Goal: Information Seeking & Learning: Learn about a topic

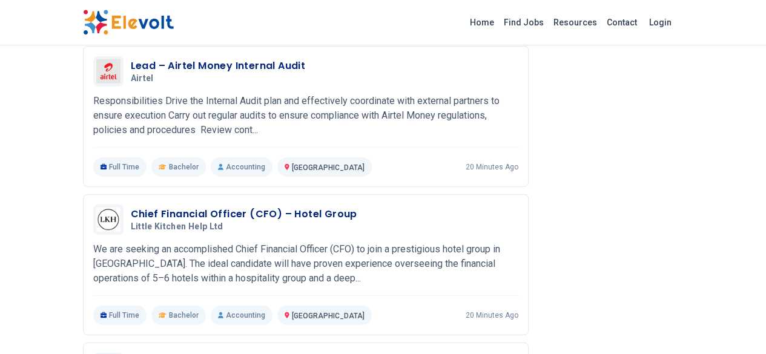
scroll to position [1393, 0]
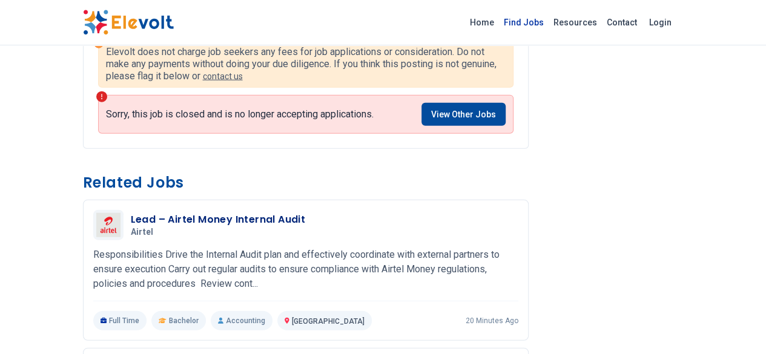
click at [549, 22] on link "Find Jobs" at bounding box center [524, 22] width 50 height 19
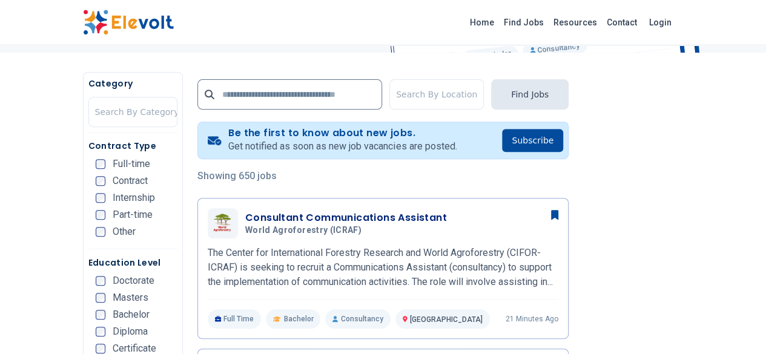
scroll to position [303, 0]
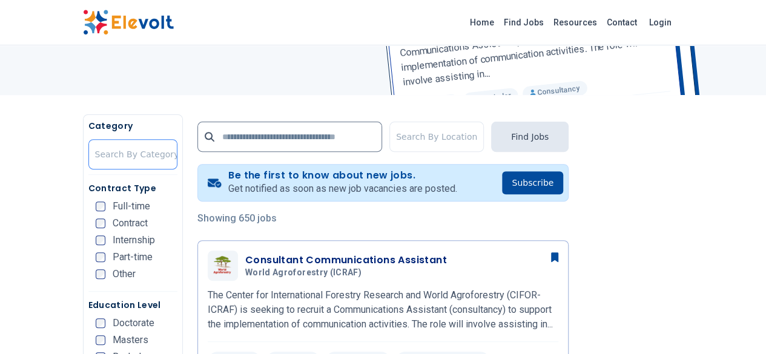
scroll to position [182, 0]
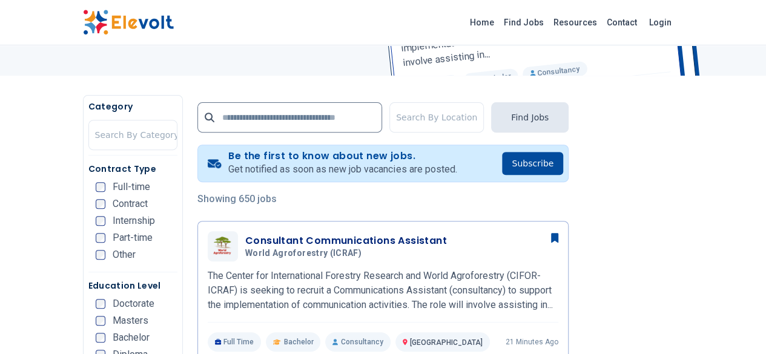
click at [88, 184] on div "Contract Type Full-time Contract Internship Part-time Other" at bounding box center [132, 218] width 89 height 110
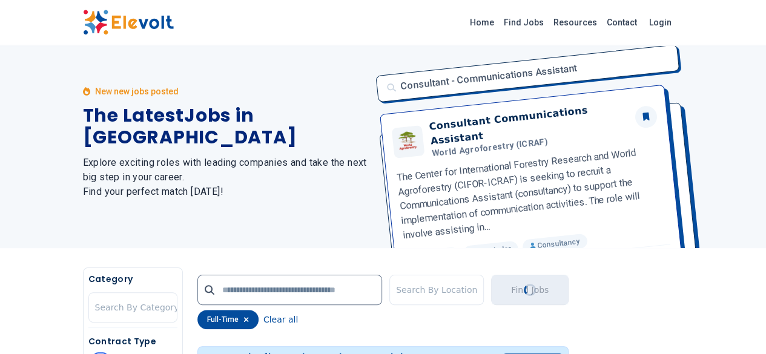
scroll to position [0, 0]
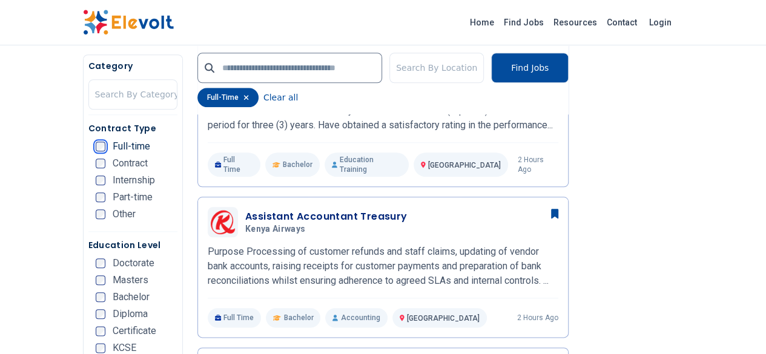
scroll to position [545, 0]
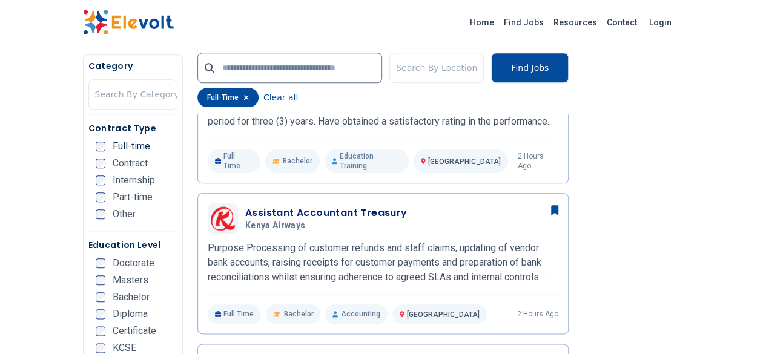
click at [83, 265] on div "Category Search By Category Contract Type Full-time Contract Internship Part-ti…" at bounding box center [133, 226] width 100 height 345
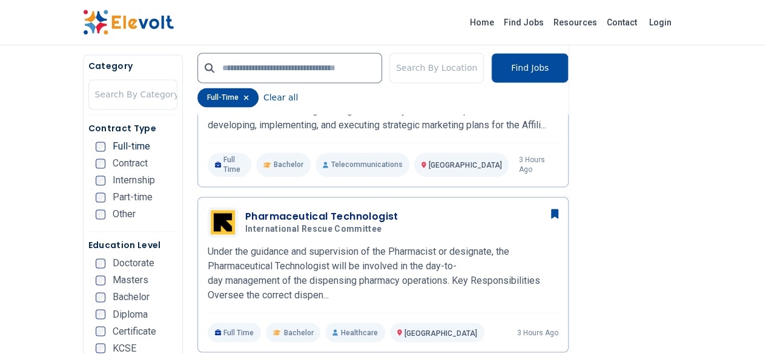
click at [99, 232] on div "Contract Type Full-time Contract Internship Part-time Other" at bounding box center [132, 177] width 89 height 110
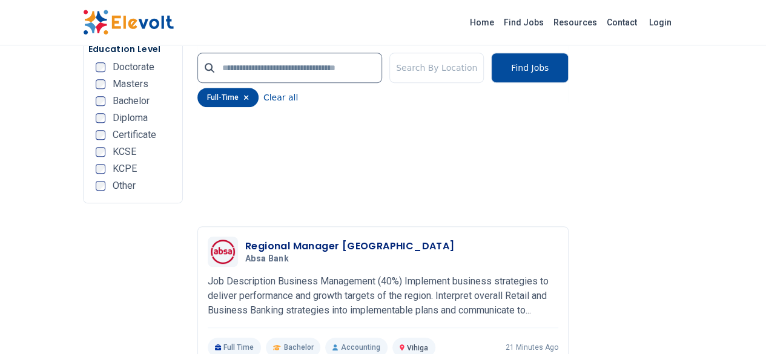
scroll to position [2543, 0]
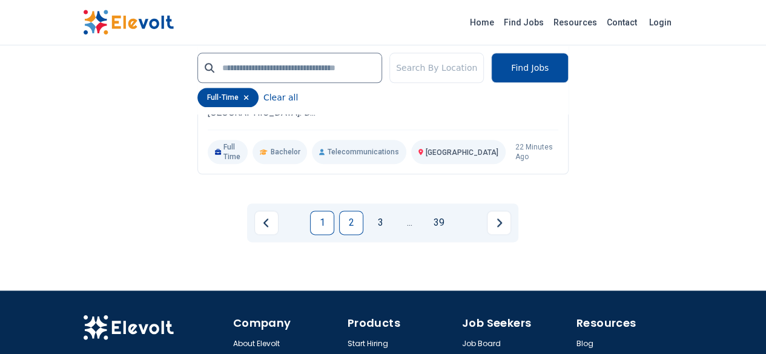
click at [349, 211] on link "2" at bounding box center [351, 223] width 24 height 24
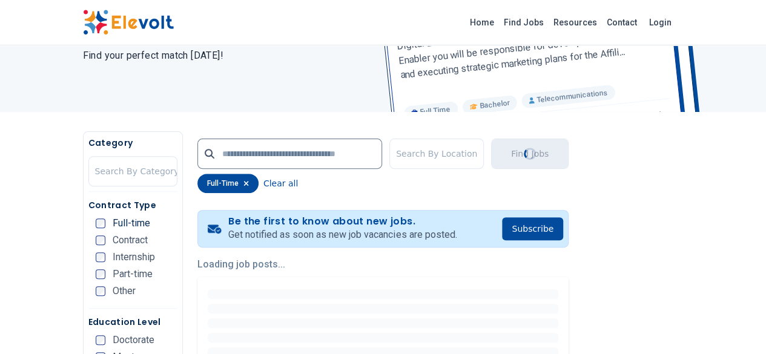
scroll to position [30, 0]
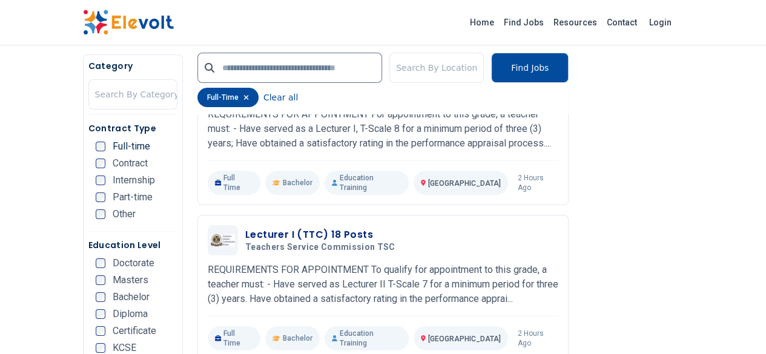
scroll to position [2422, 0]
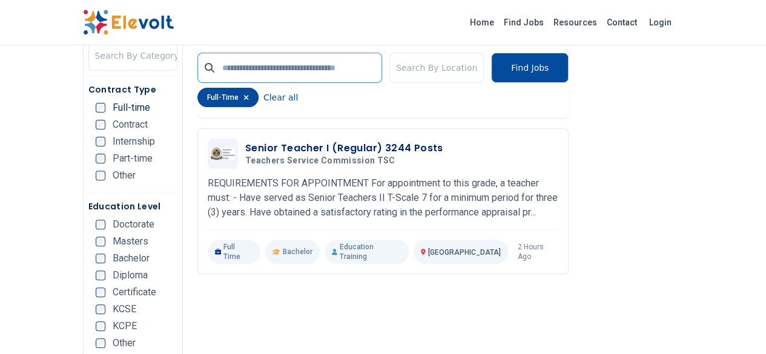
click at [276, 77] on input "text" at bounding box center [289, 68] width 185 height 30
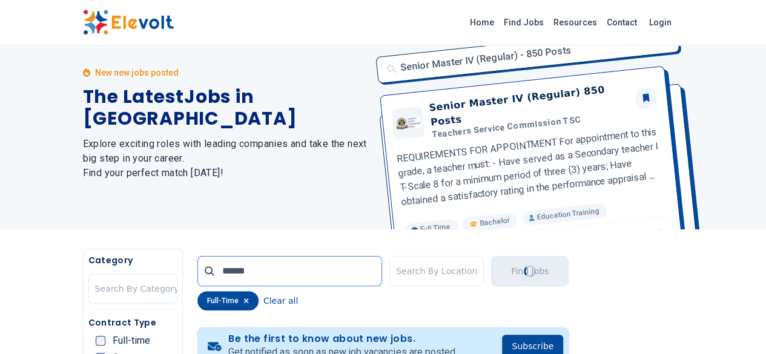
scroll to position [0, 0]
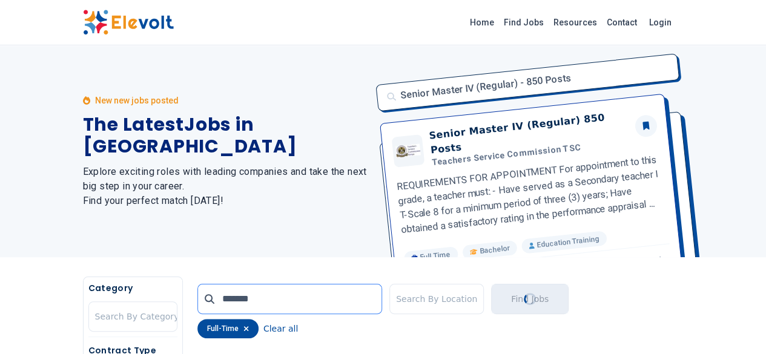
type input "*******"
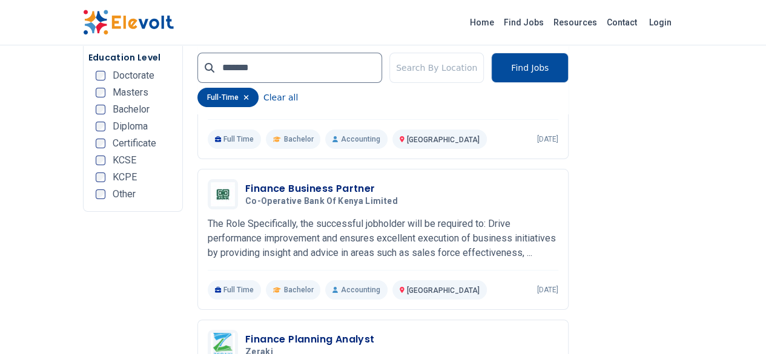
scroll to position [2209, 0]
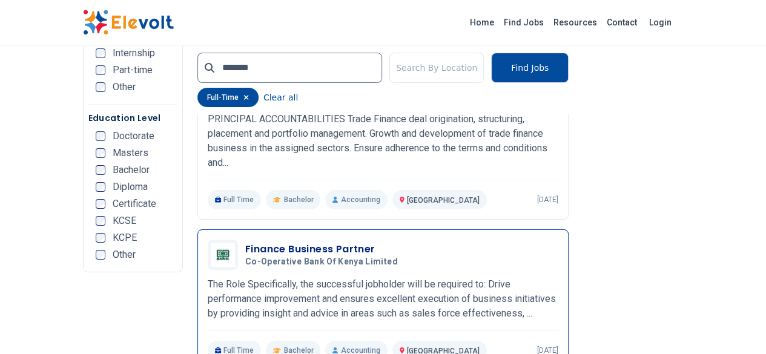
click at [252, 277] on p "The Role Specifically, the successful jobholder will be required to: Drive perf…" at bounding box center [383, 299] width 351 height 44
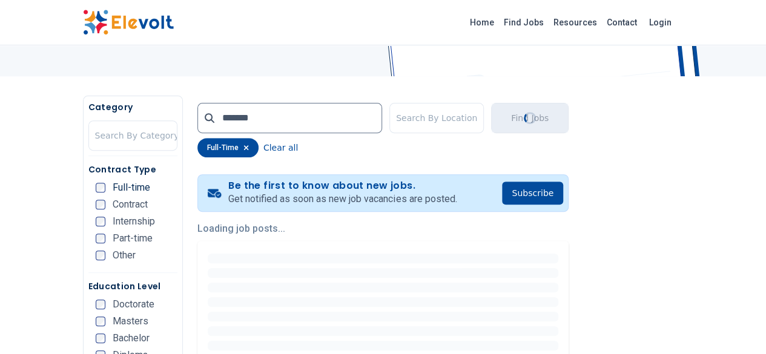
scroll to position [242, 0]
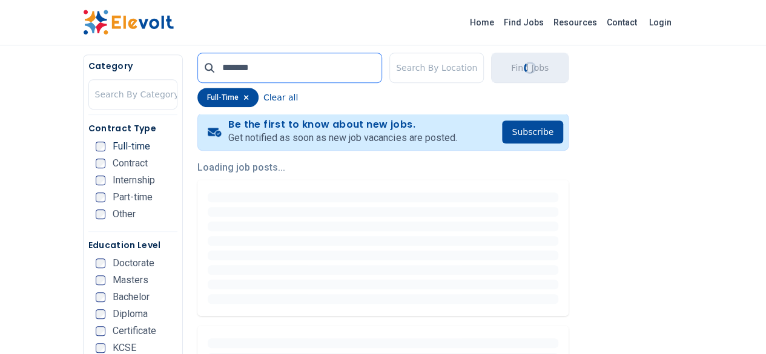
click at [208, 74] on input "*******" at bounding box center [289, 68] width 185 height 30
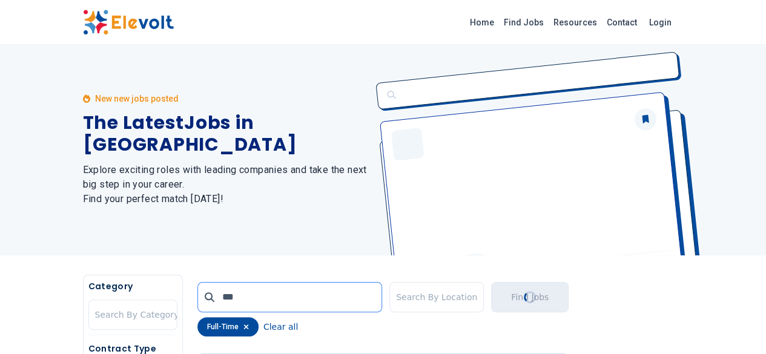
scroll to position [0, 0]
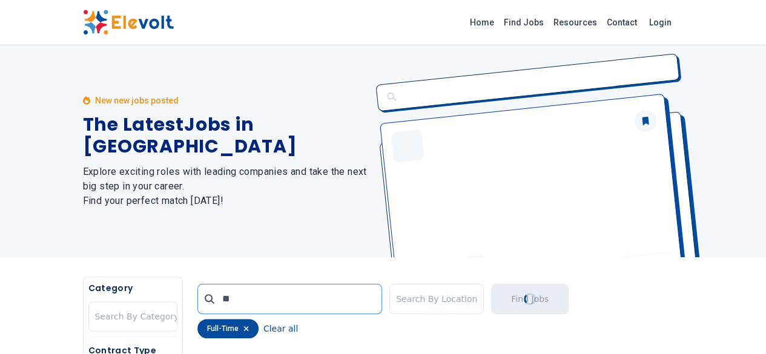
type input "*"
click at [96, 142] on h1 "The Latest Jobs in [GEOGRAPHIC_DATA]" at bounding box center [226, 136] width 286 height 44
click at [83, 136] on h1 "The Latest Jobs in [GEOGRAPHIC_DATA]" at bounding box center [226, 136] width 286 height 44
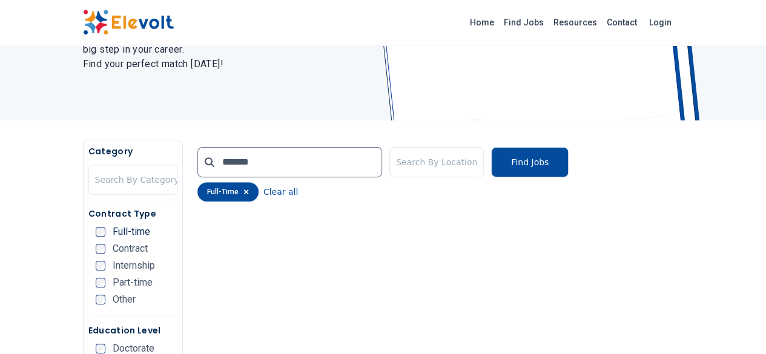
scroll to position [61, 0]
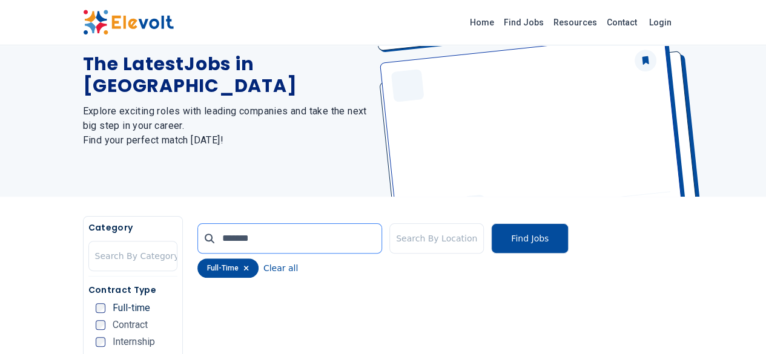
click at [218, 229] on input "*******" at bounding box center [289, 238] width 185 height 30
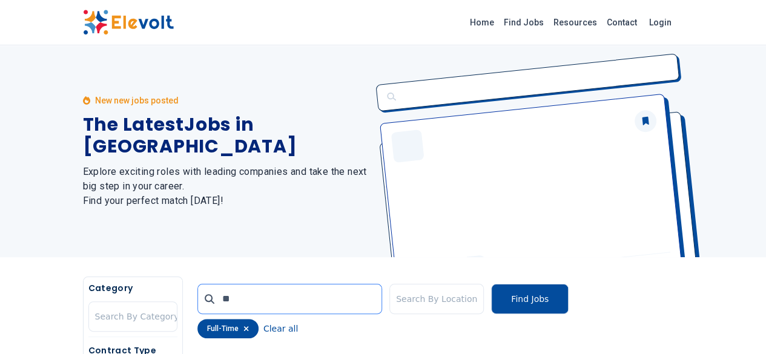
type input "*"
type input "**********"
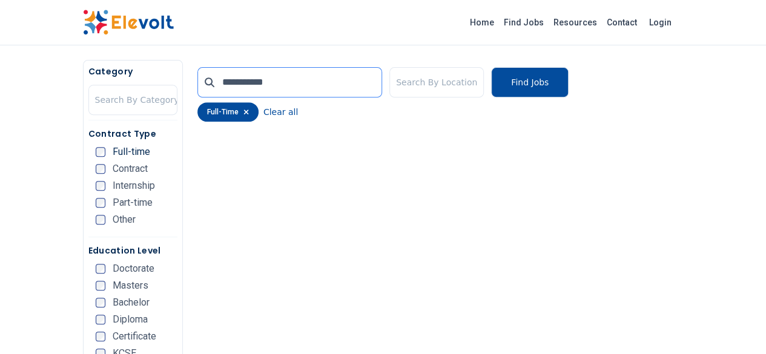
scroll to position [61, 0]
